Goal: Navigation & Orientation: Find specific page/section

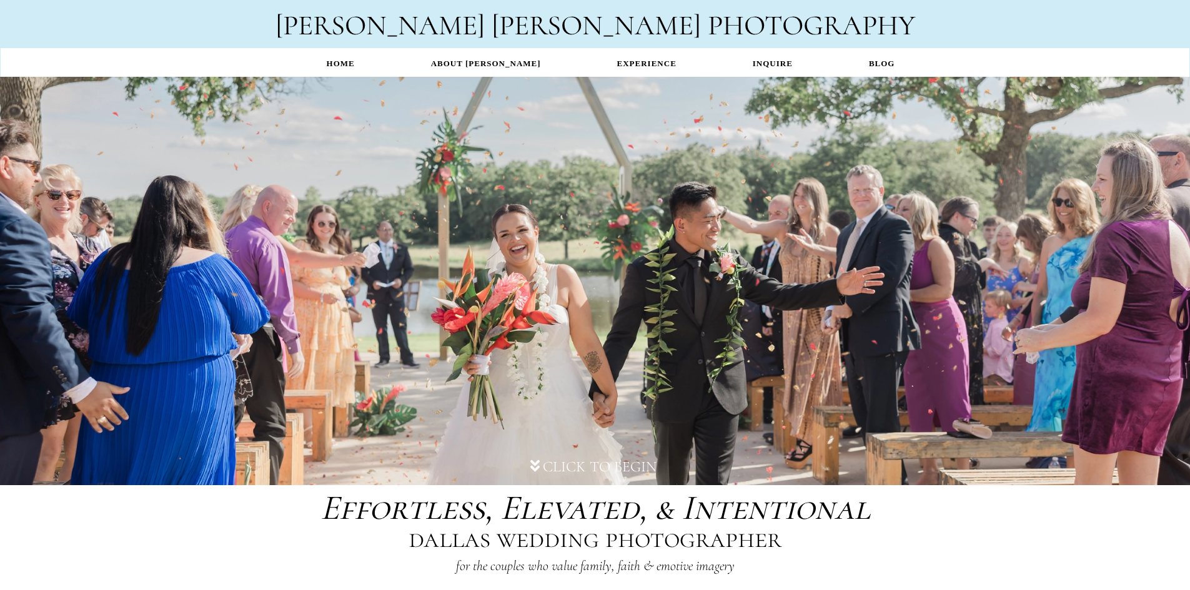
click at [627, 52] on link "EXPERIENCE" at bounding box center [647, 63] width 136 height 24
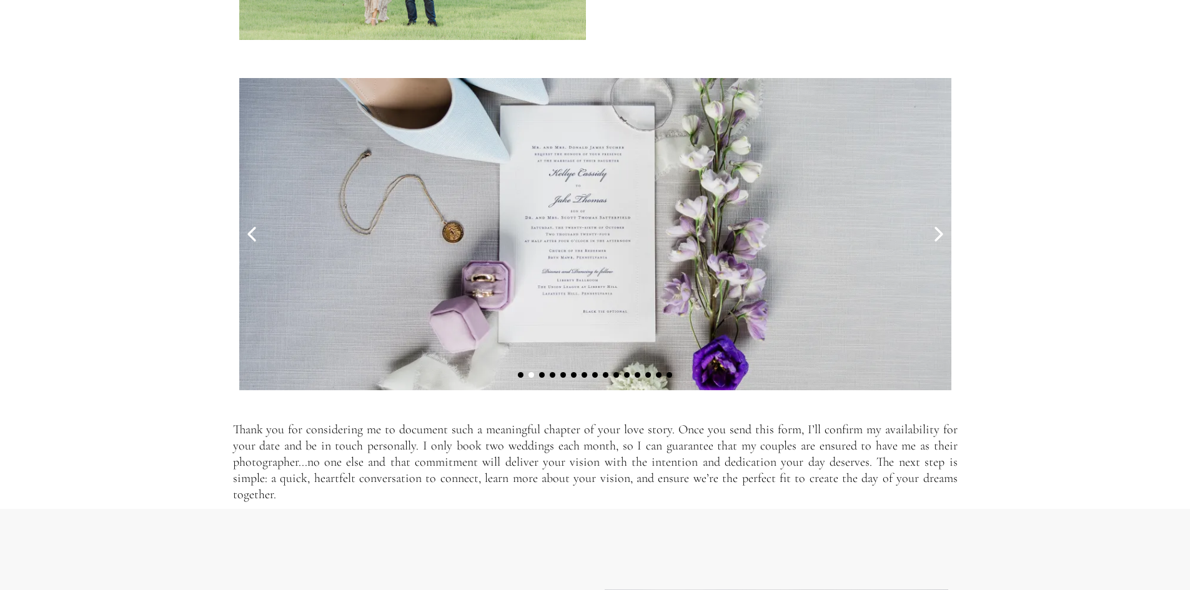
scroll to position [4061, 0]
click at [251, 237] on icon at bounding box center [252, 233] width 6 height 12
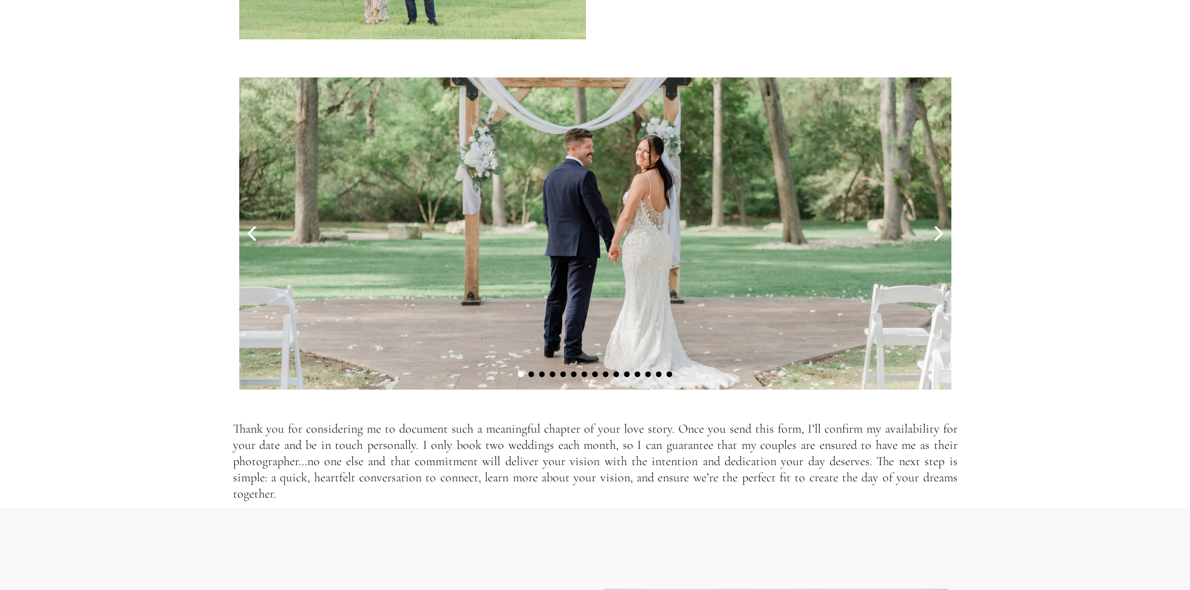
click at [939, 240] on icon at bounding box center [939, 233] width 6 height 12
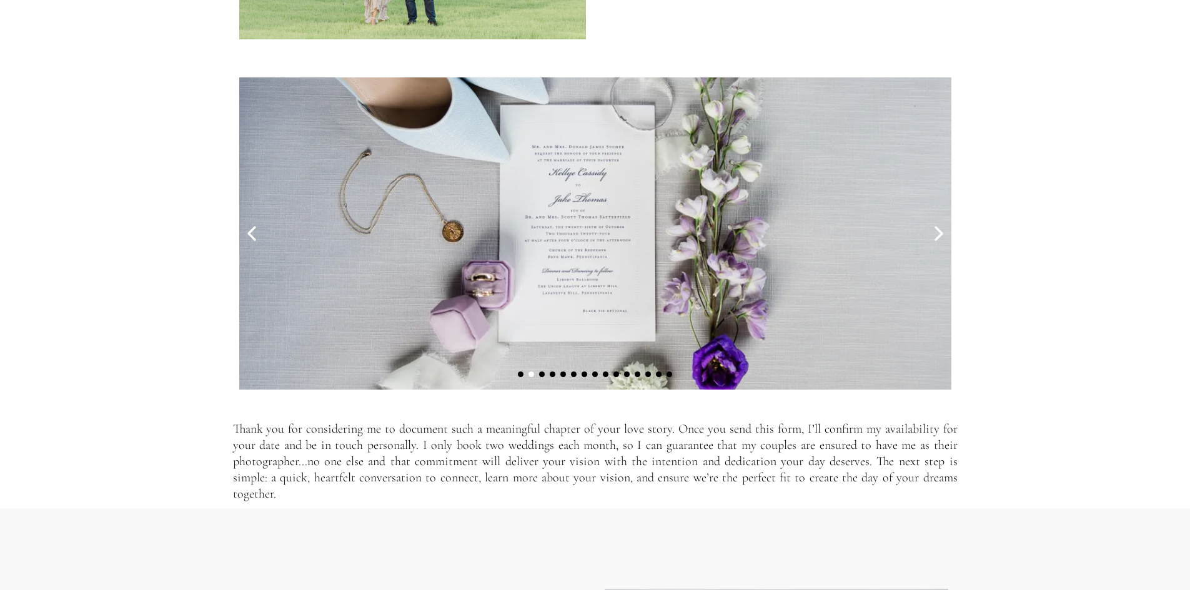
click at [939, 240] on icon at bounding box center [939, 233] width 6 height 12
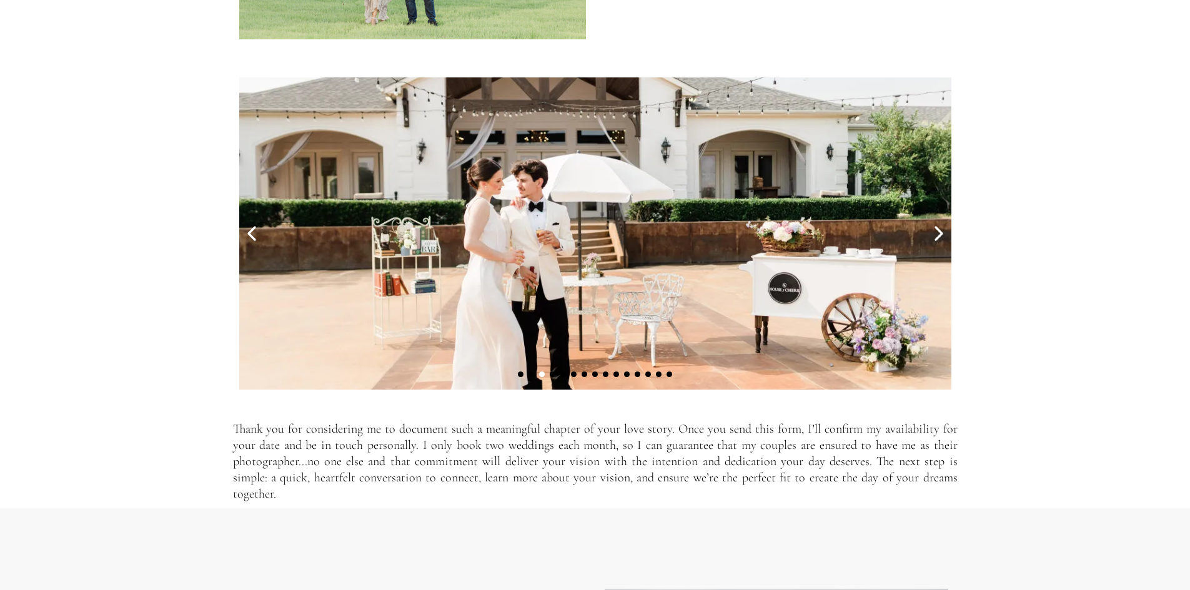
click at [939, 240] on icon at bounding box center [939, 233] width 6 height 12
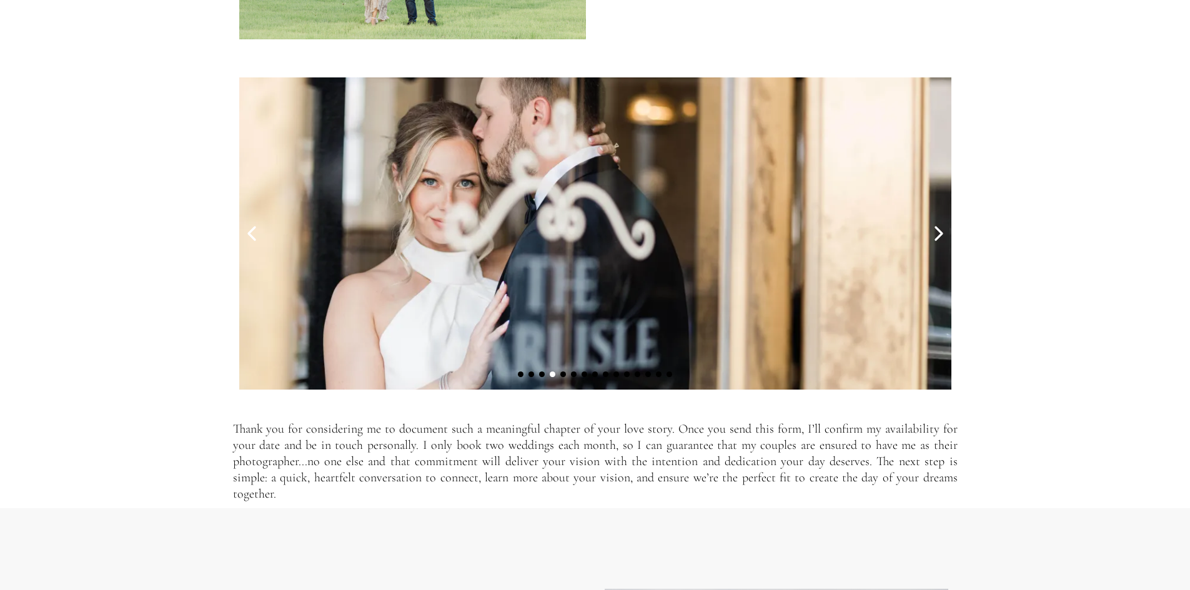
click at [939, 240] on icon at bounding box center [939, 233] width 6 height 12
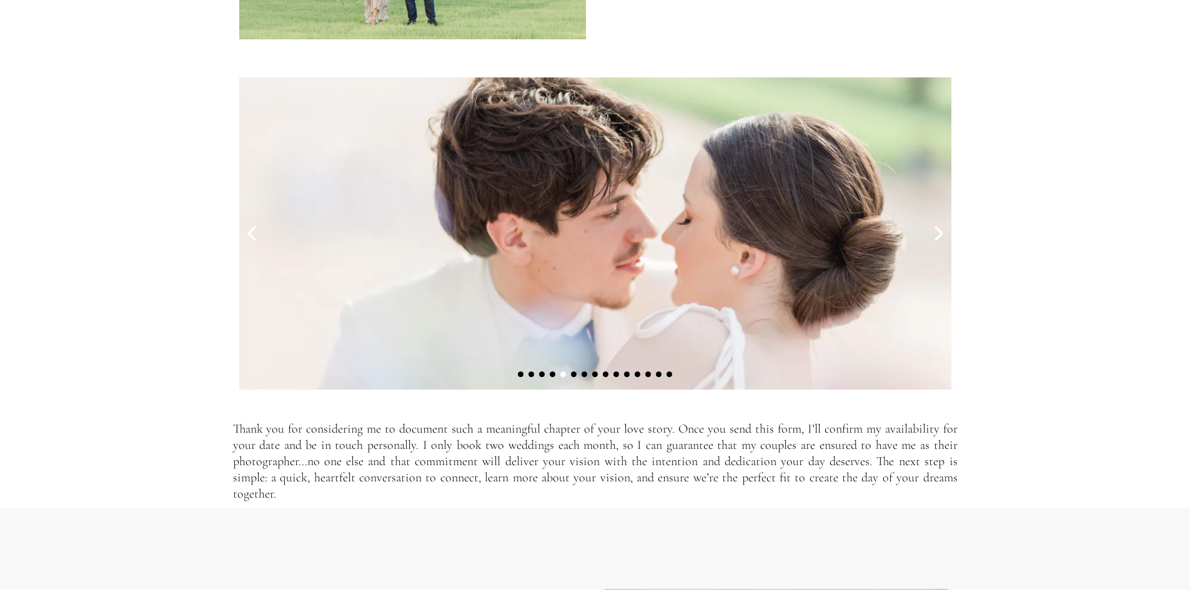
click at [939, 240] on icon at bounding box center [939, 233] width 6 height 12
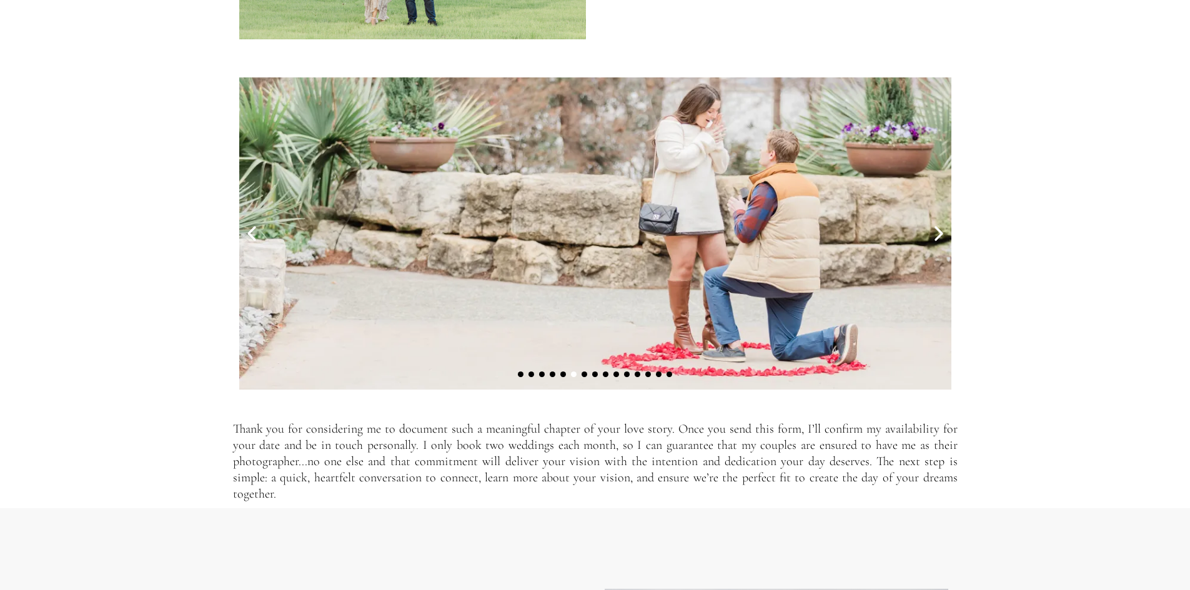
click at [939, 240] on icon at bounding box center [939, 233] width 6 height 12
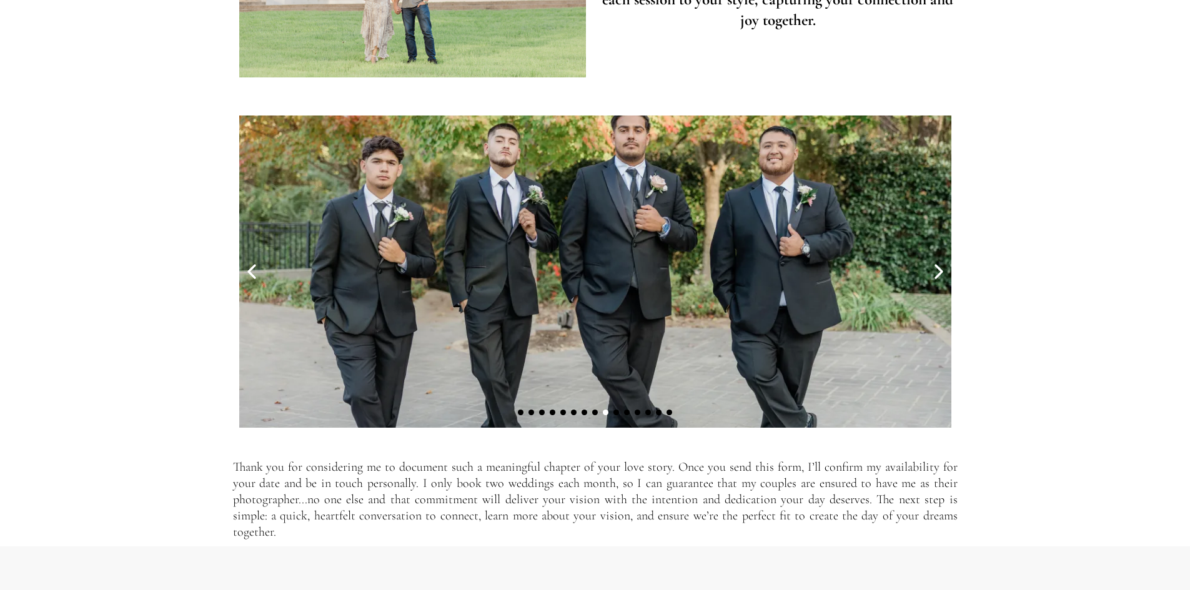
scroll to position [4093, 0]
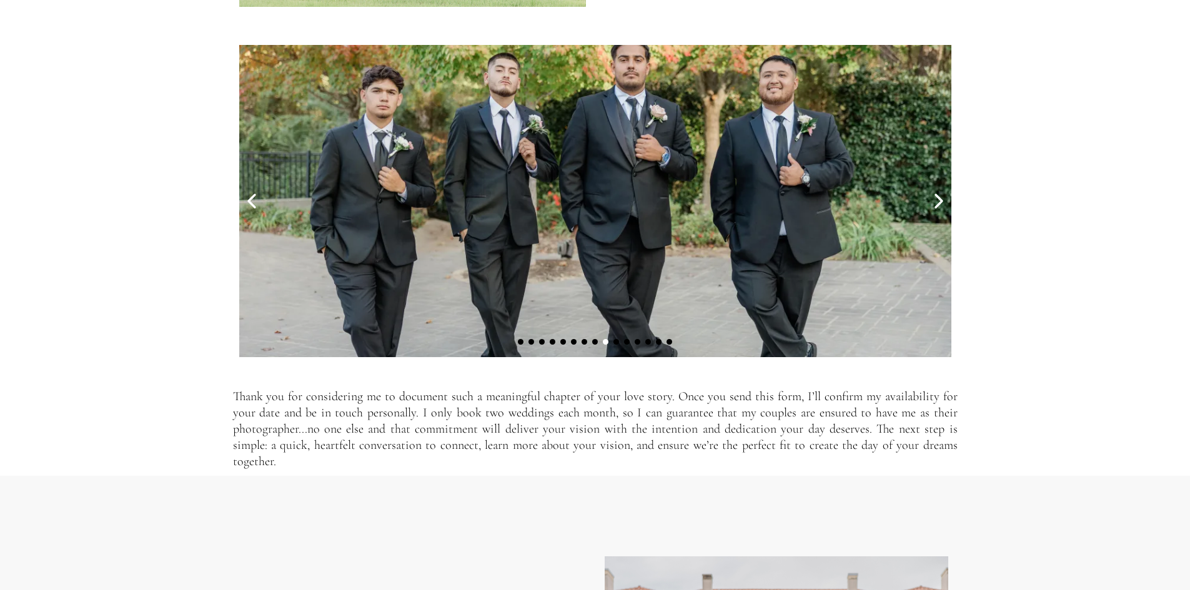
click at [932, 209] on icon at bounding box center [939, 201] width 25 height 25
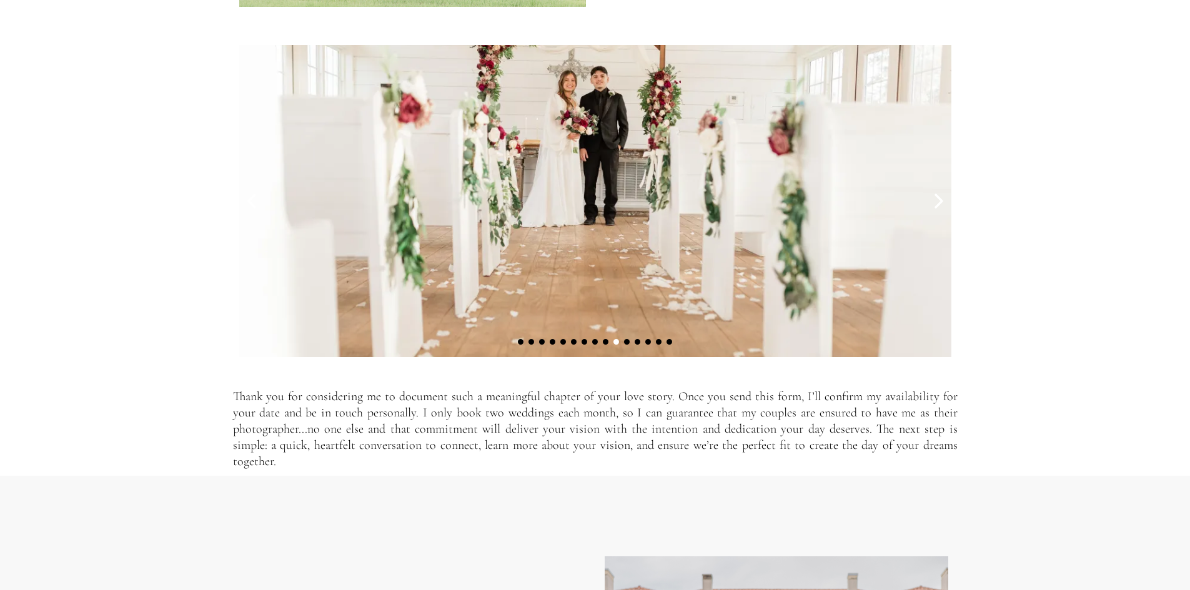
click at [932, 209] on icon at bounding box center [939, 201] width 25 height 25
